Goal: Ask a question

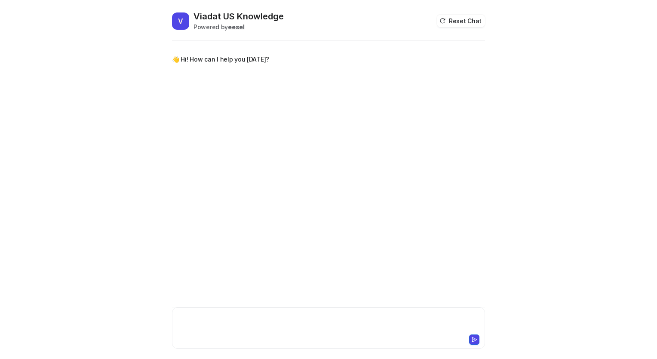
click at [258, 328] on div at bounding box center [328, 323] width 309 height 20
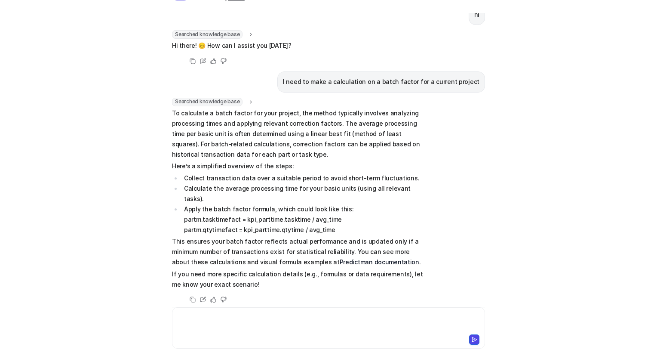
scroll to position [31, 0]
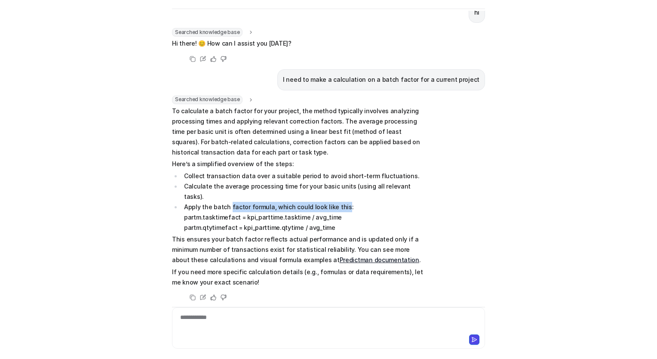
drag, startPoint x: 227, startPoint y: 194, endPoint x: 336, endPoint y: 196, distance: 108.9
click at [336, 202] on li "Apply the batch factor formula, which could look like this: partm.tasktimefact …" at bounding box center [303, 217] width 242 height 31
drag, startPoint x: 336, startPoint y: 196, endPoint x: 324, endPoint y: 214, distance: 22.1
click at [324, 214] on li "Apply the batch factor formula, which could look like this: partm.tasktimefact …" at bounding box center [303, 217] width 242 height 31
drag, startPoint x: 336, startPoint y: 210, endPoint x: 324, endPoint y: 207, distance: 11.6
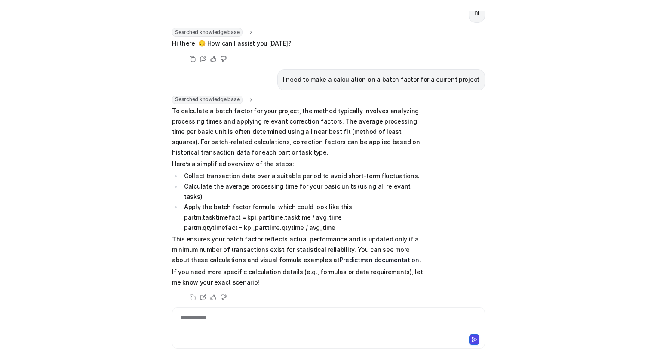
click at [330, 208] on li "Apply the batch factor formula, which could look like this: partm.tasktimefact …" at bounding box center [303, 217] width 242 height 31
